Goal: Navigation & Orientation: Find specific page/section

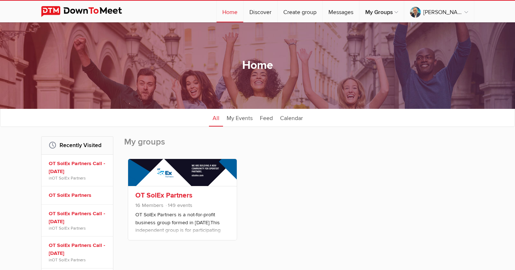
click at [173, 195] on link "OT SolEx Partners" at bounding box center [163, 195] width 57 height 9
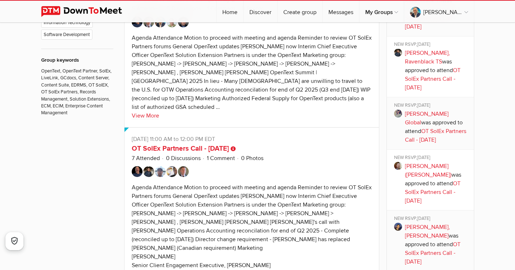
scroll to position [580, 0]
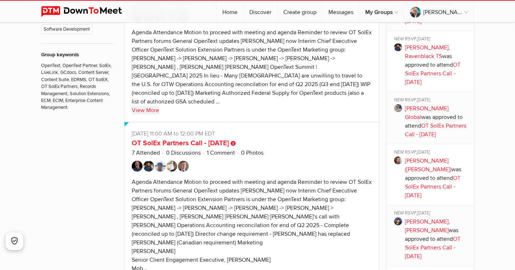
click at [154, 115] on link "View More" at bounding box center [145, 110] width 27 height 9
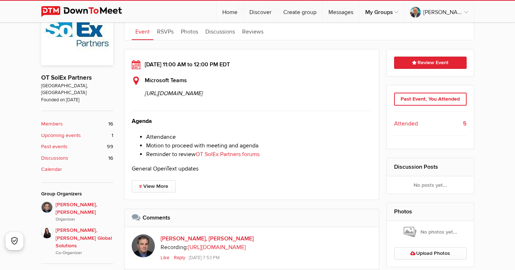
scroll to position [186, 0]
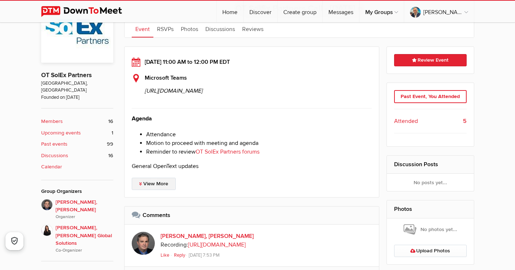
click at [158, 190] on link "View More" at bounding box center [154, 184] width 44 height 12
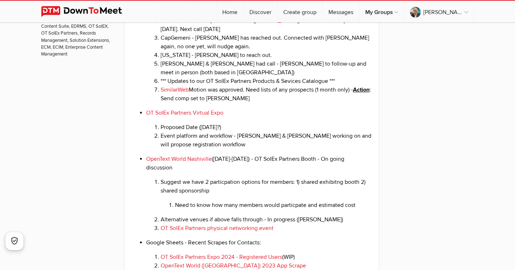
scroll to position [659, 0]
